Goal: Navigation & Orientation: Find specific page/section

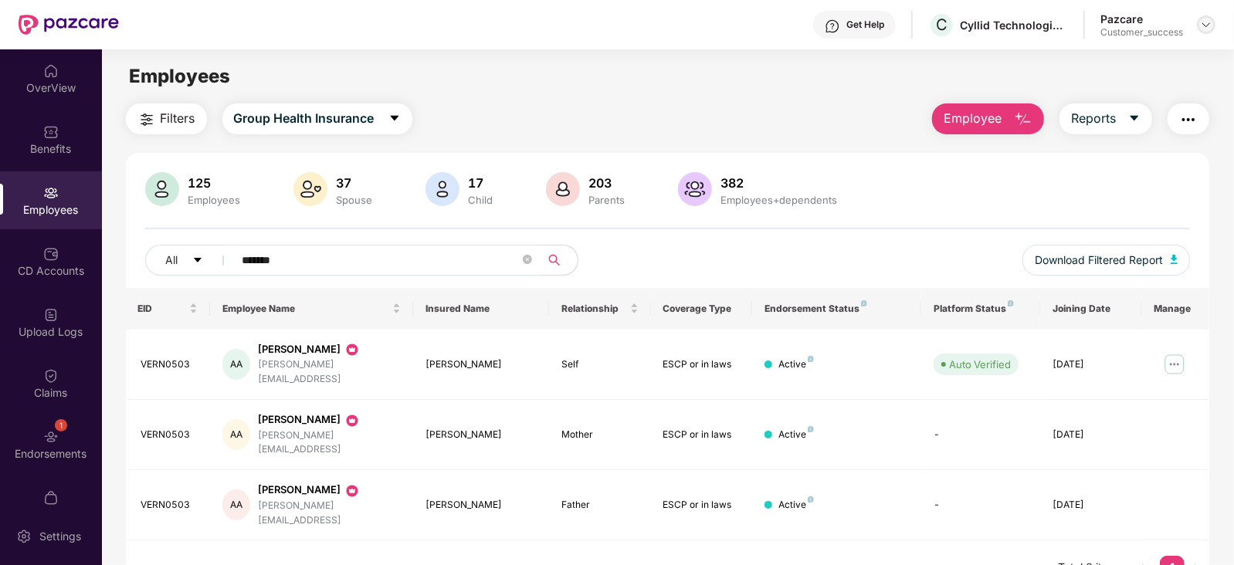
scroll to position [49, 0]
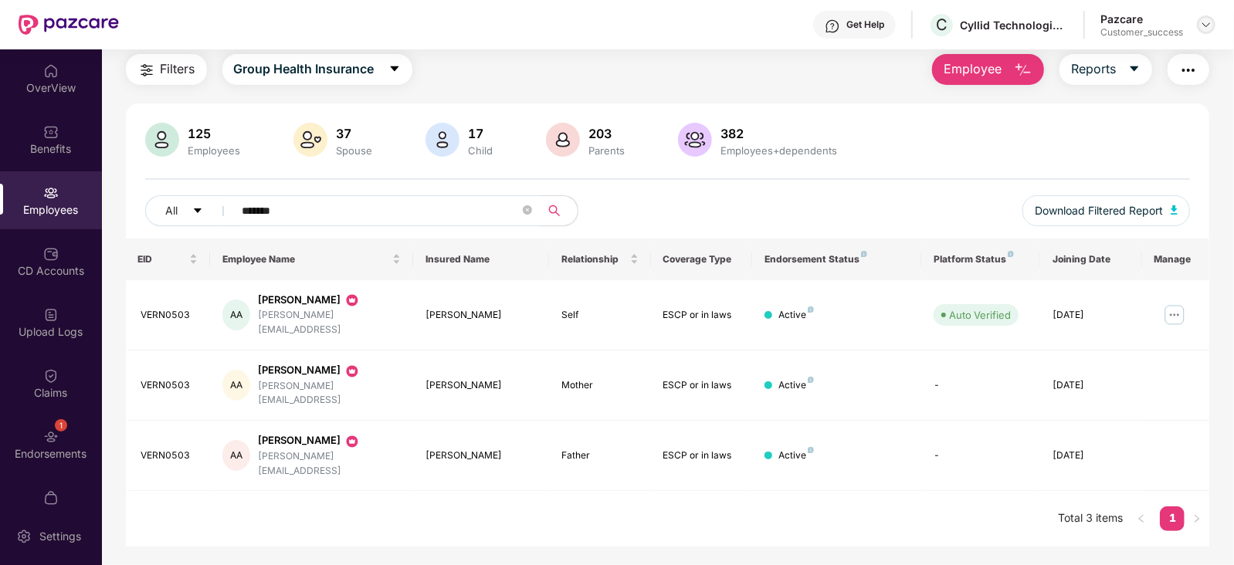
click at [1203, 25] on img at bounding box center [1206, 25] width 12 height 12
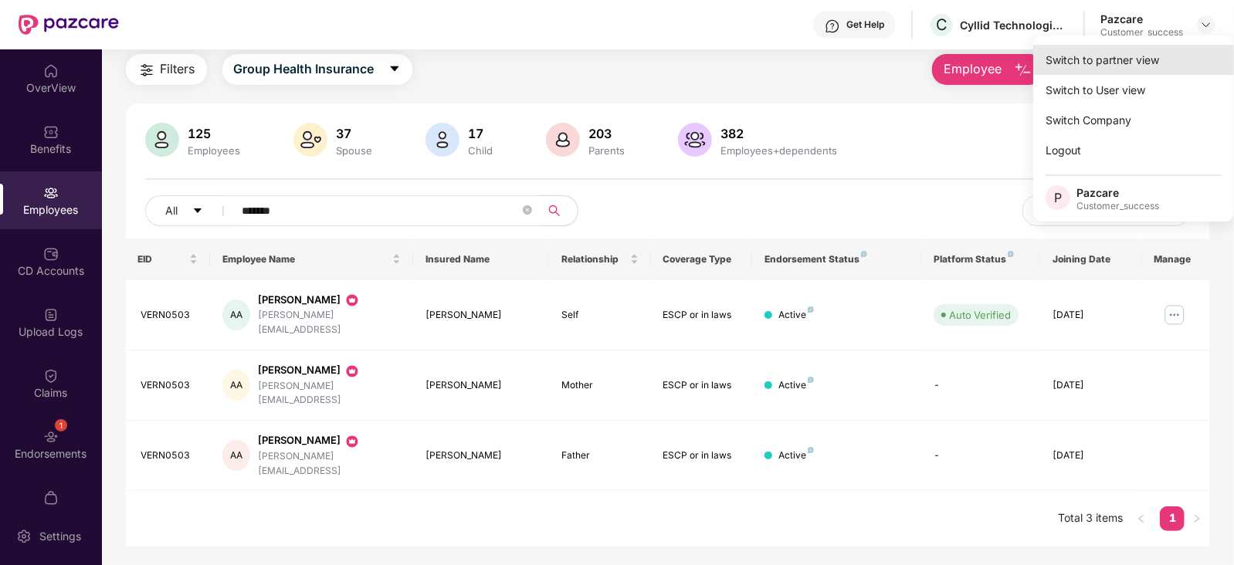
click at [1146, 59] on div "Switch to partner view" at bounding box center [1133, 60] width 201 height 30
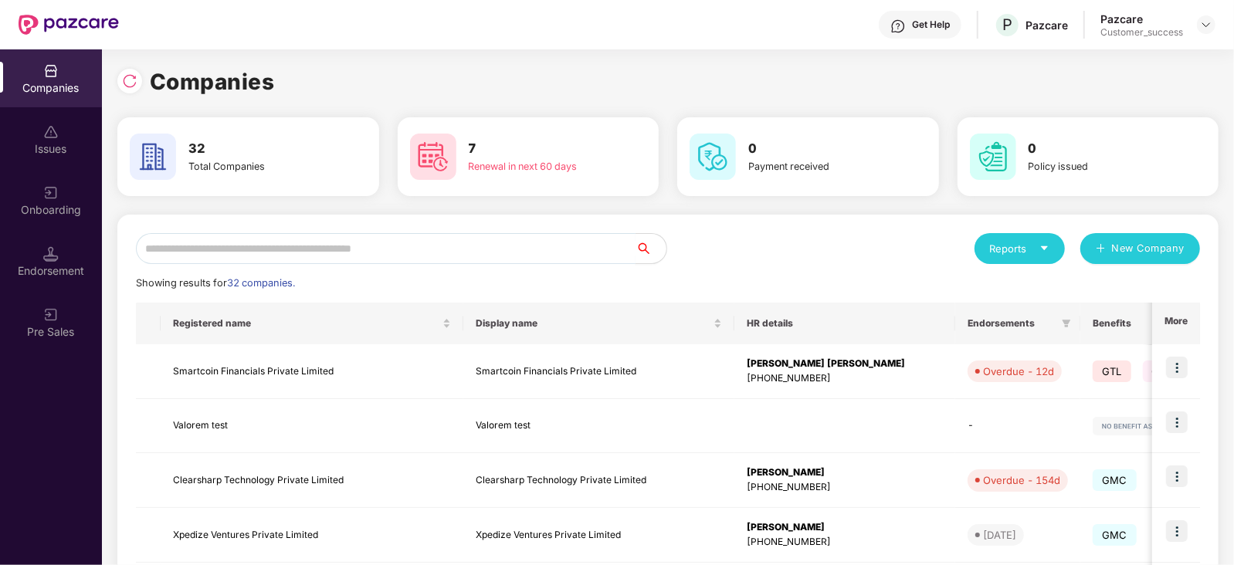
click at [567, 241] on input "text" at bounding box center [385, 248] width 499 height 31
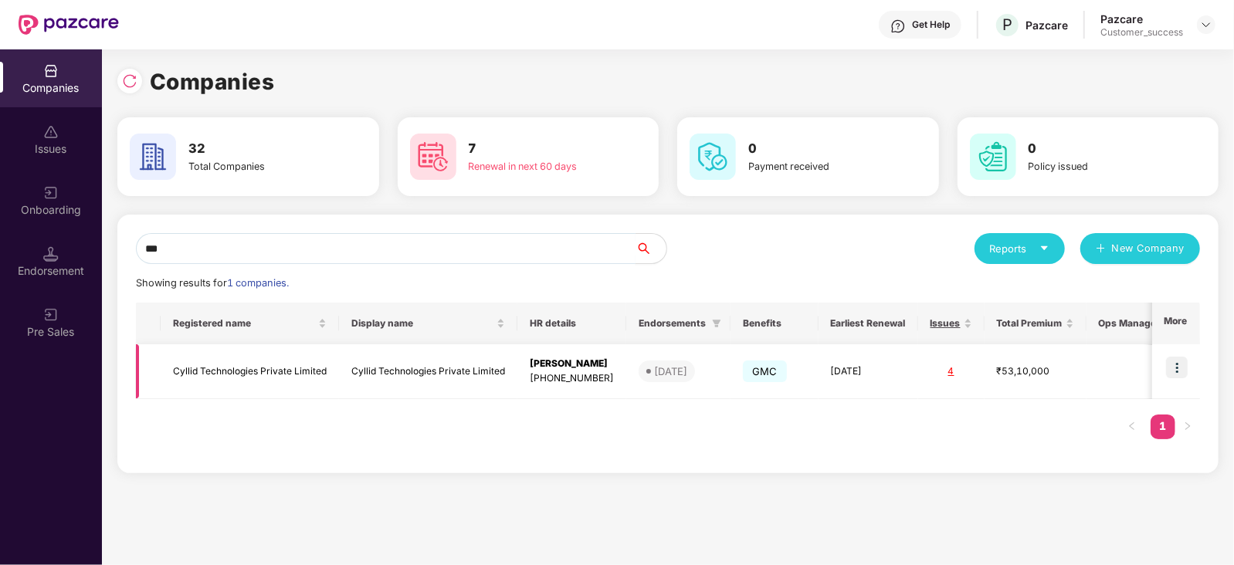
type input "***"
click at [262, 361] on td "Cyllid Technologies Private Limited" at bounding box center [250, 371] width 178 height 55
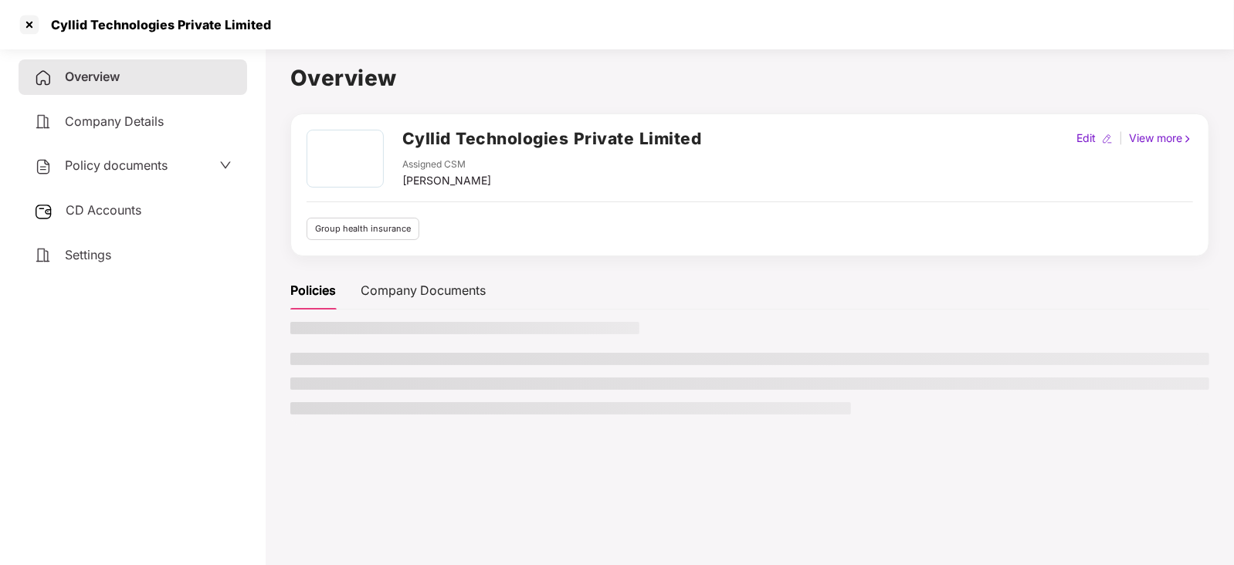
click at [168, 168] on span "Policy documents" at bounding box center [116, 164] width 103 height 15
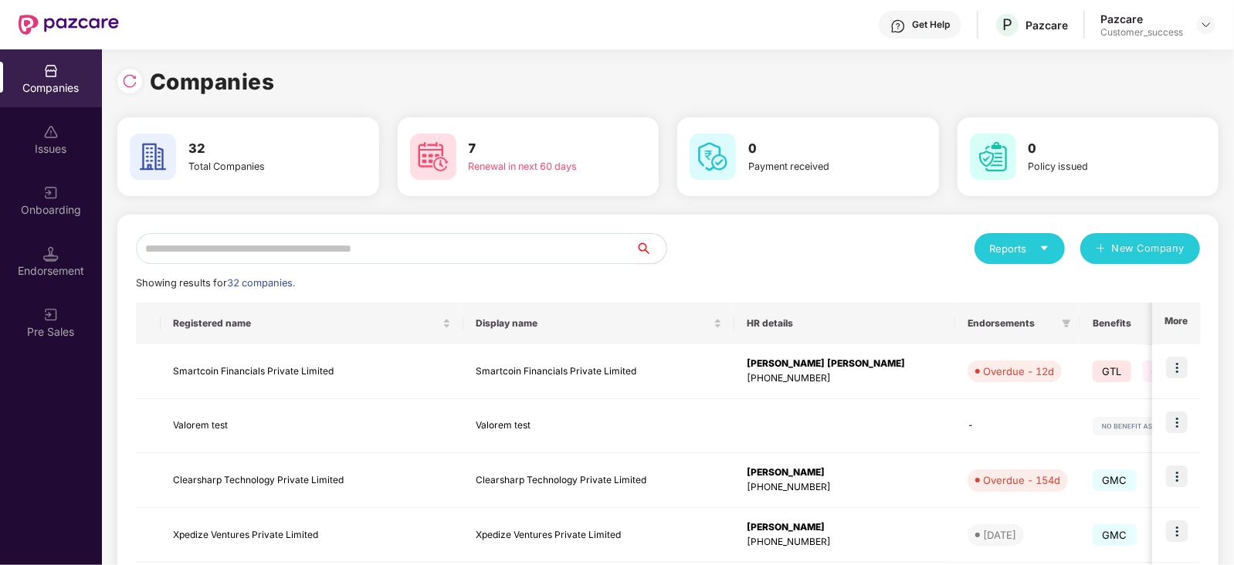
click at [529, 248] on input "text" at bounding box center [385, 248] width 499 height 31
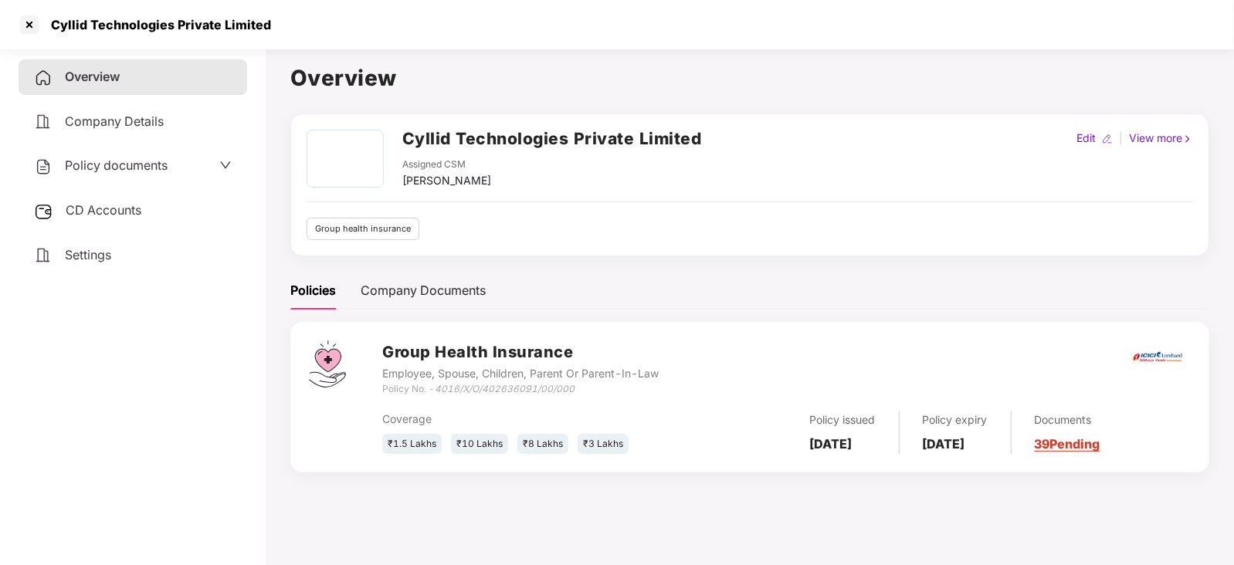
scroll to position [0, 1]
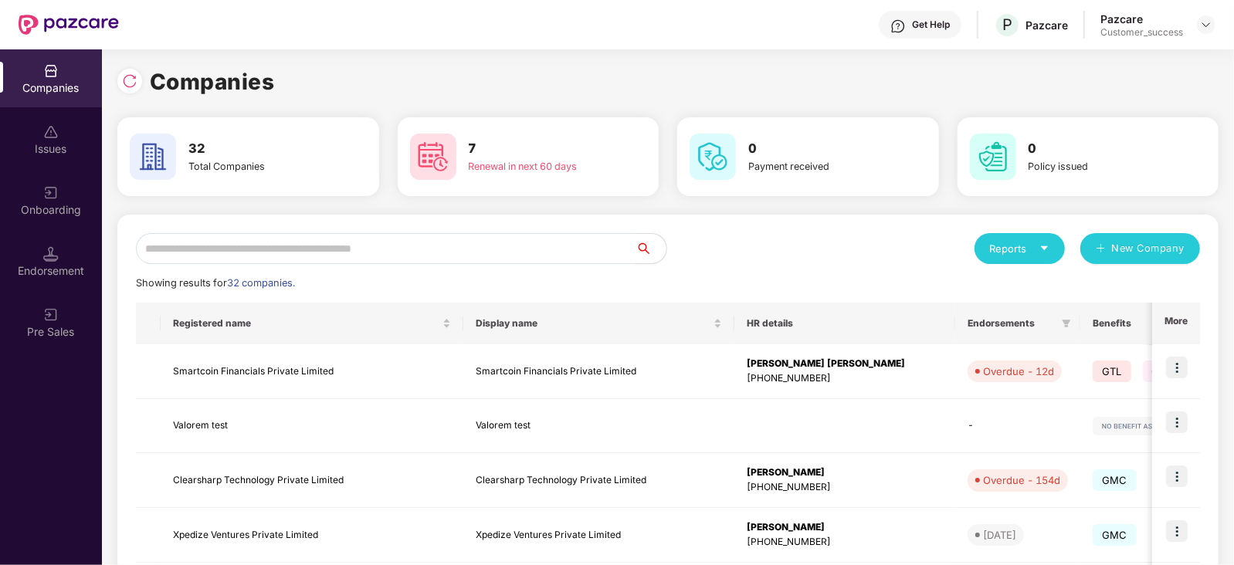
click at [309, 249] on input "text" at bounding box center [385, 248] width 499 height 31
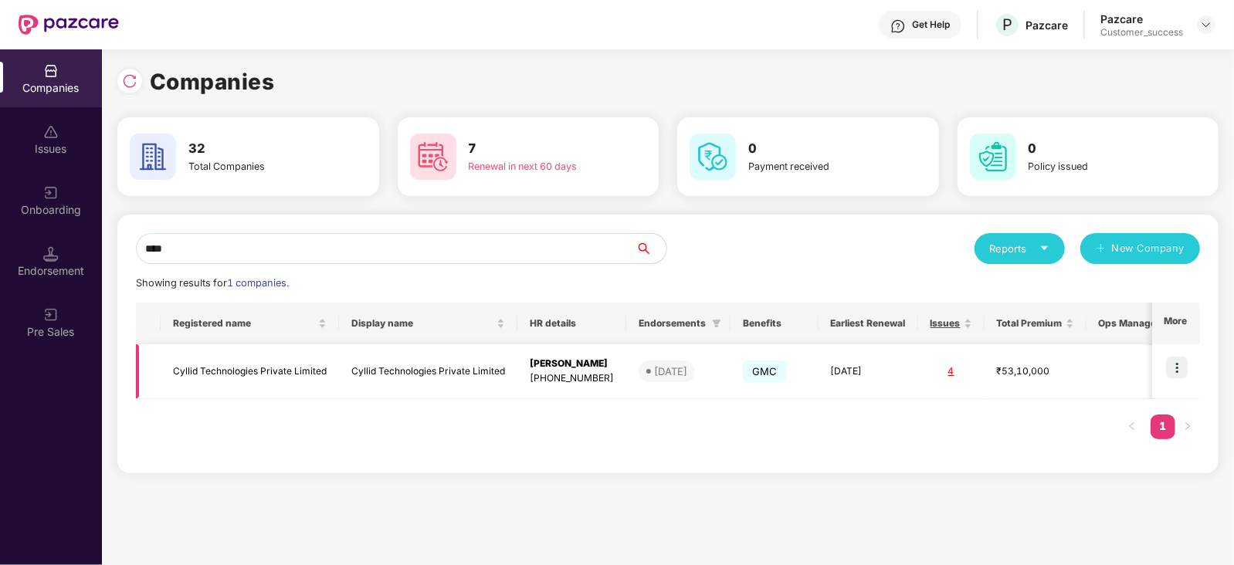
type input "****"
click at [1193, 364] on td at bounding box center [1176, 371] width 48 height 55
click at [1181, 366] on img at bounding box center [1177, 368] width 22 height 22
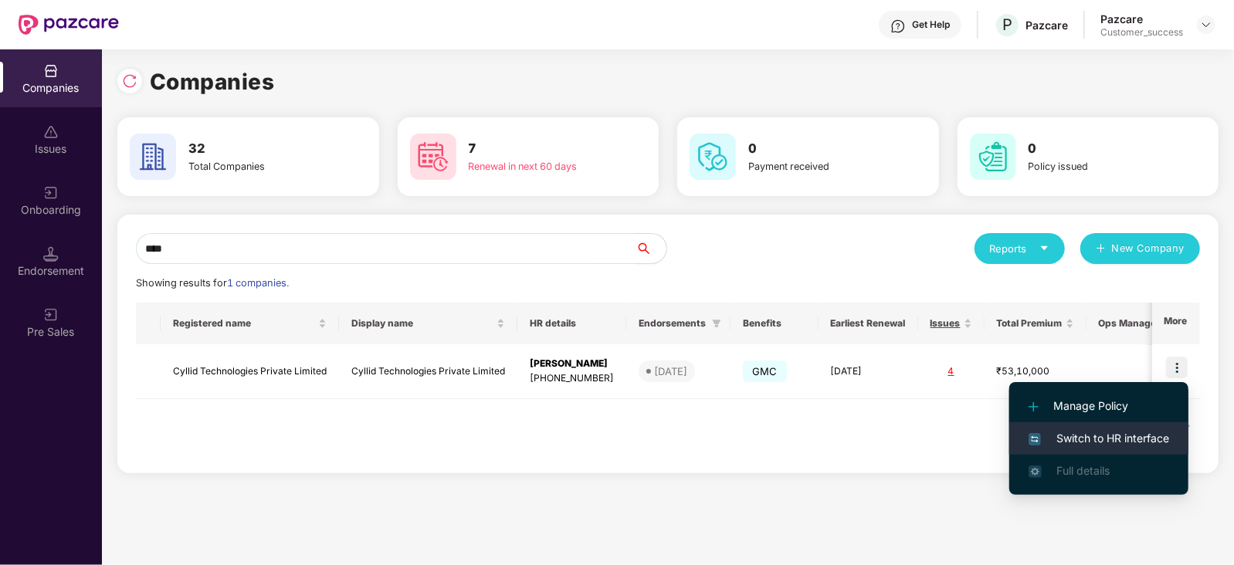
click at [1127, 428] on li "Switch to HR interface" at bounding box center [1098, 438] width 179 height 32
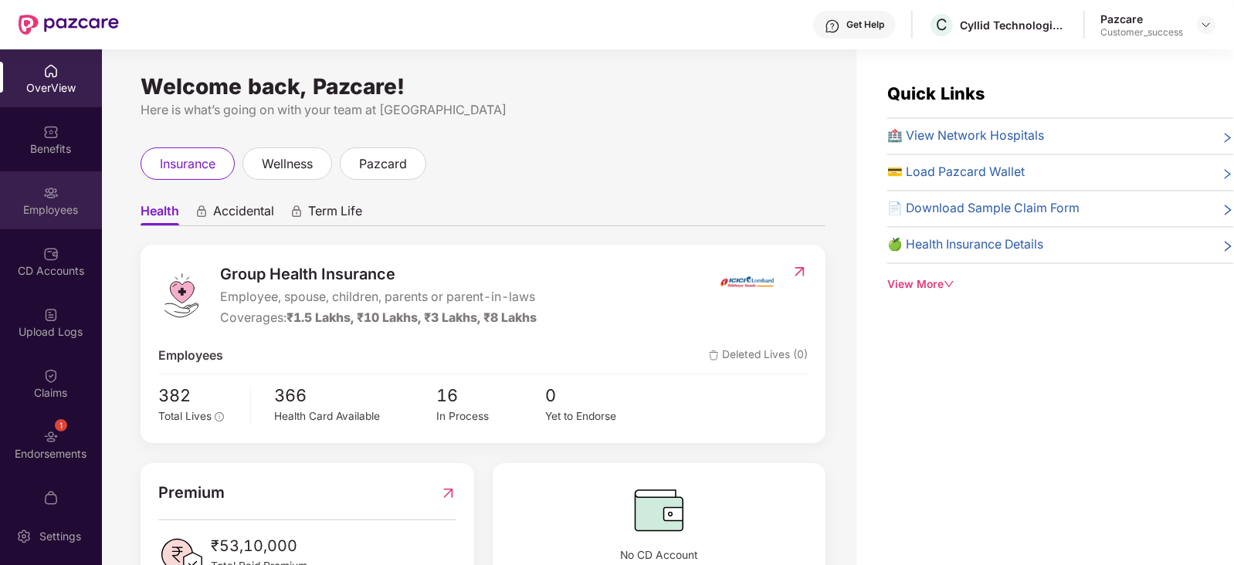
click at [46, 189] on img at bounding box center [50, 192] width 15 height 15
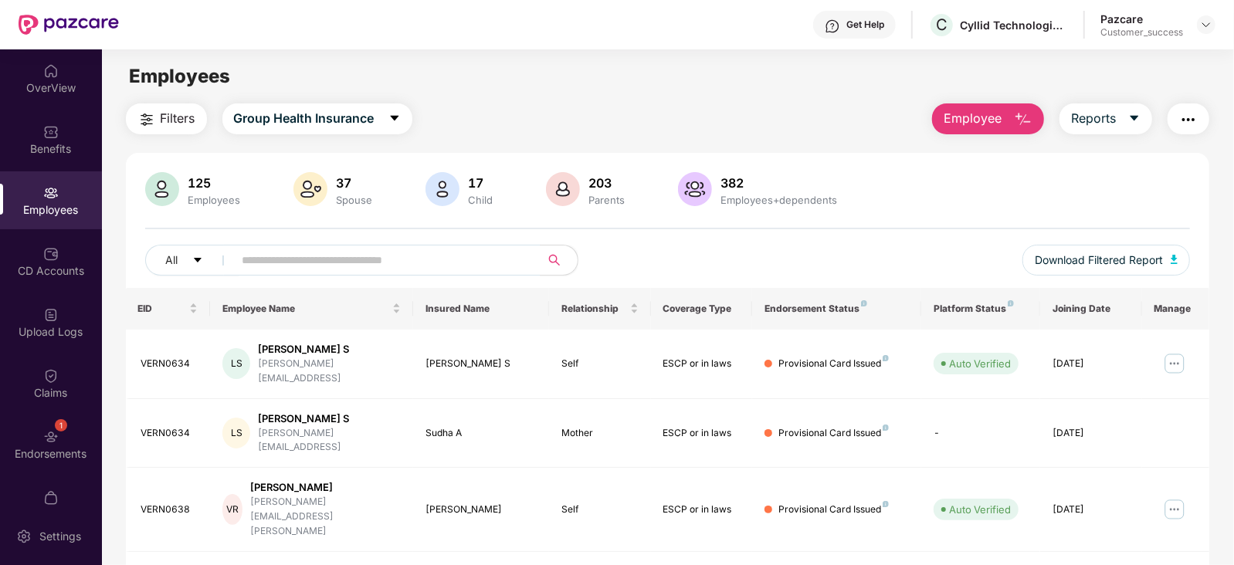
click at [174, 123] on span "Filters" at bounding box center [178, 118] width 35 height 19
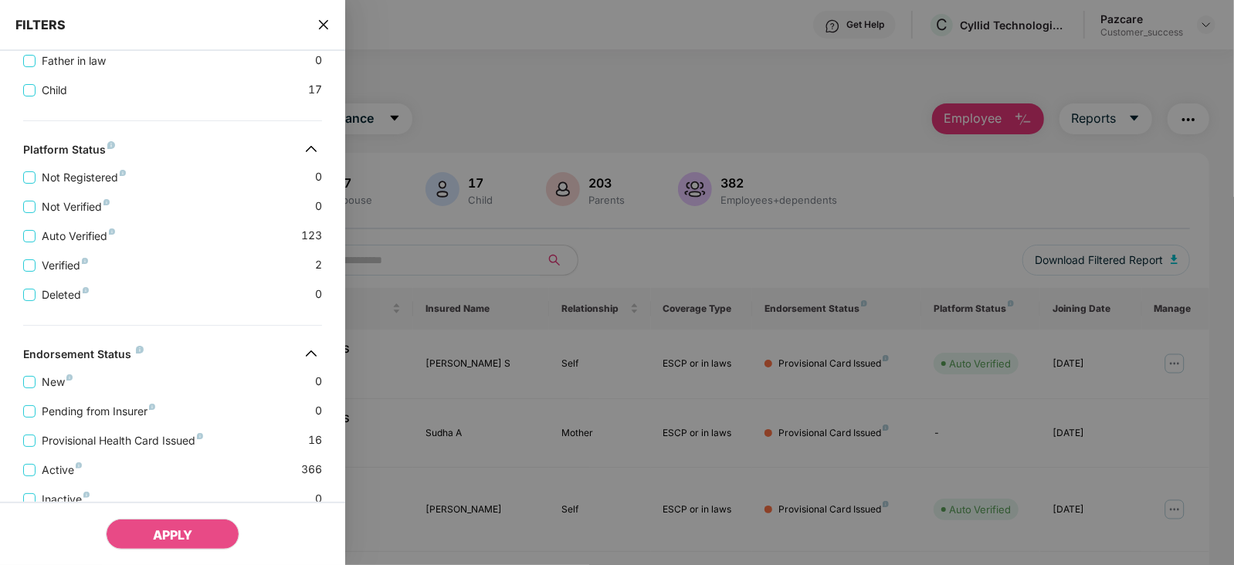
scroll to position [531, 0]
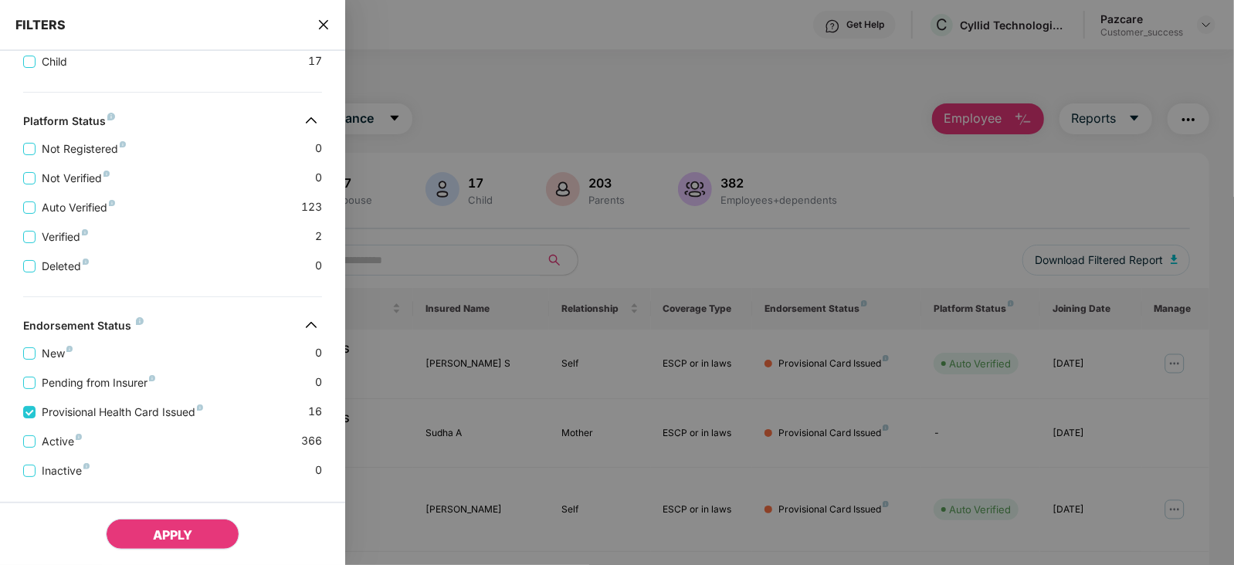
click at [168, 537] on span "APPLY" at bounding box center [172, 534] width 39 height 15
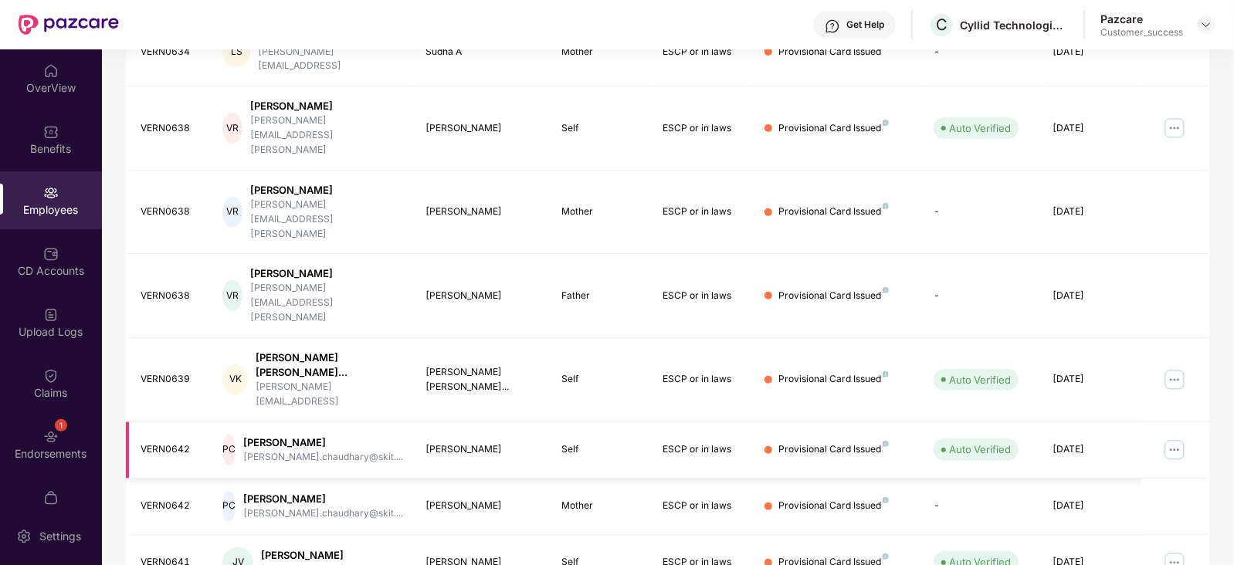
scroll to position [0, 0]
